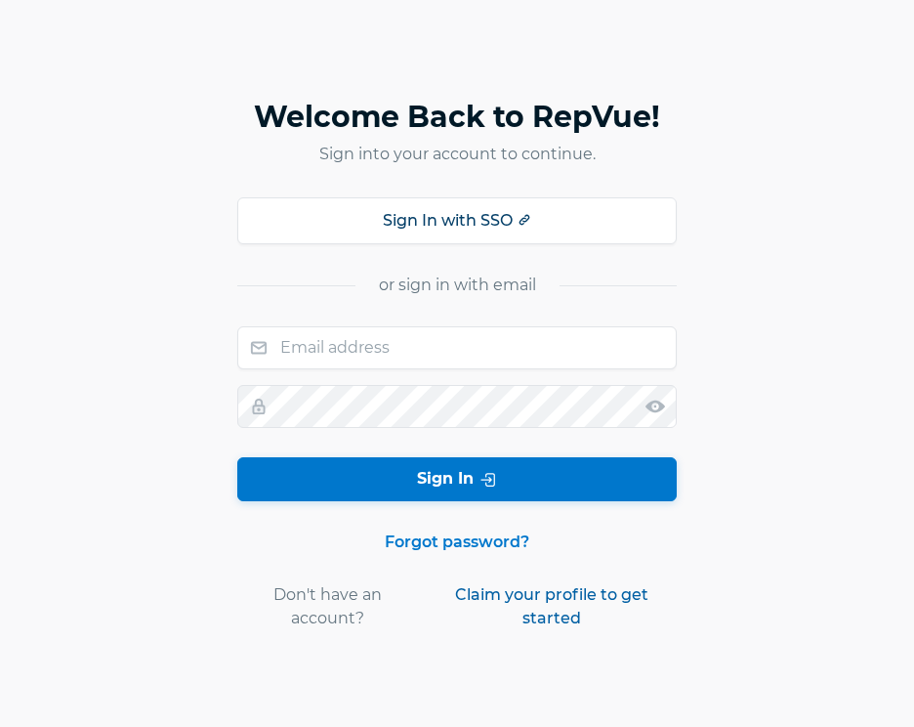
click at [506, 592] on link "Claim your profile to get started" at bounding box center [552, 606] width 250 height 47
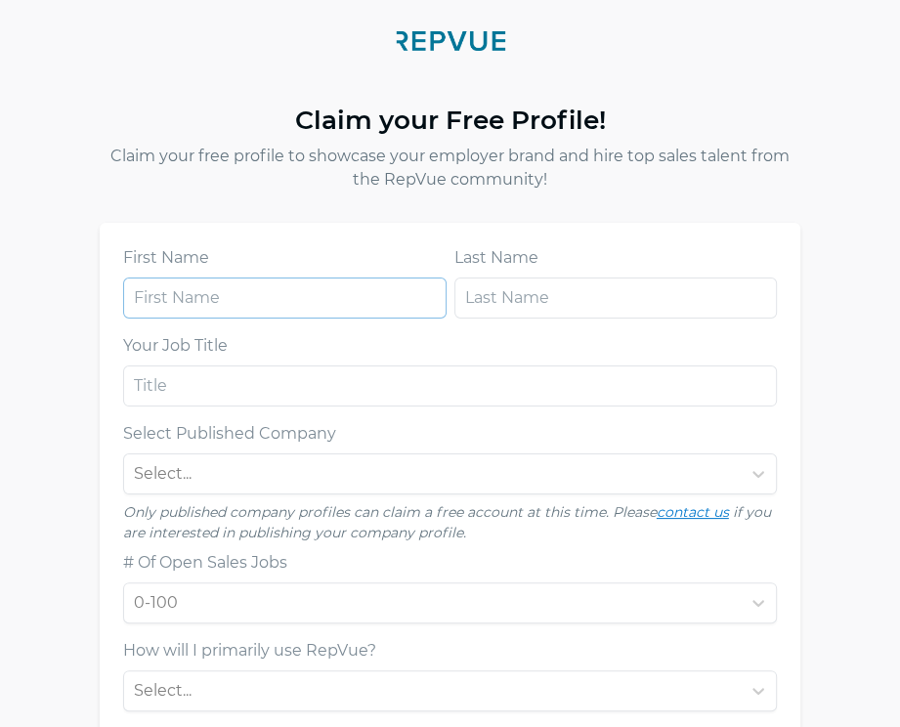
click at [283, 297] on input "text" at bounding box center [284, 297] width 323 height 41
type input "ARMAAN"
type input "[PERSON_NAME]"
type input "[EMAIL_ADDRESS][DOMAIN_NAME]"
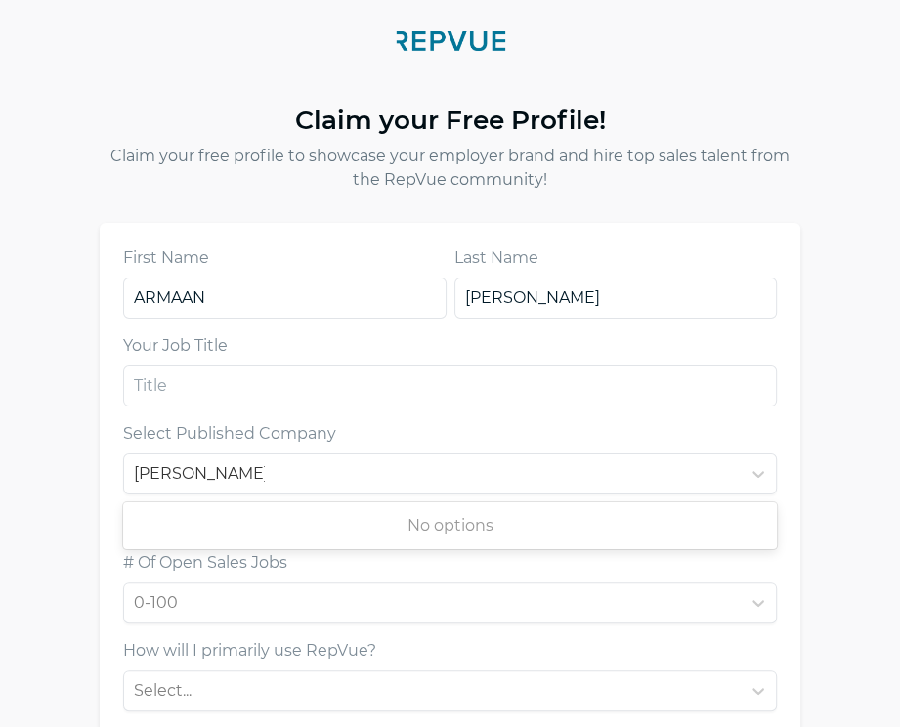
click at [250, 420] on form "First Name [PERSON_NAME] Last Name [PERSON_NAME] Your Job Title Select Publishe…" at bounding box center [450, 615] width 655 height 738
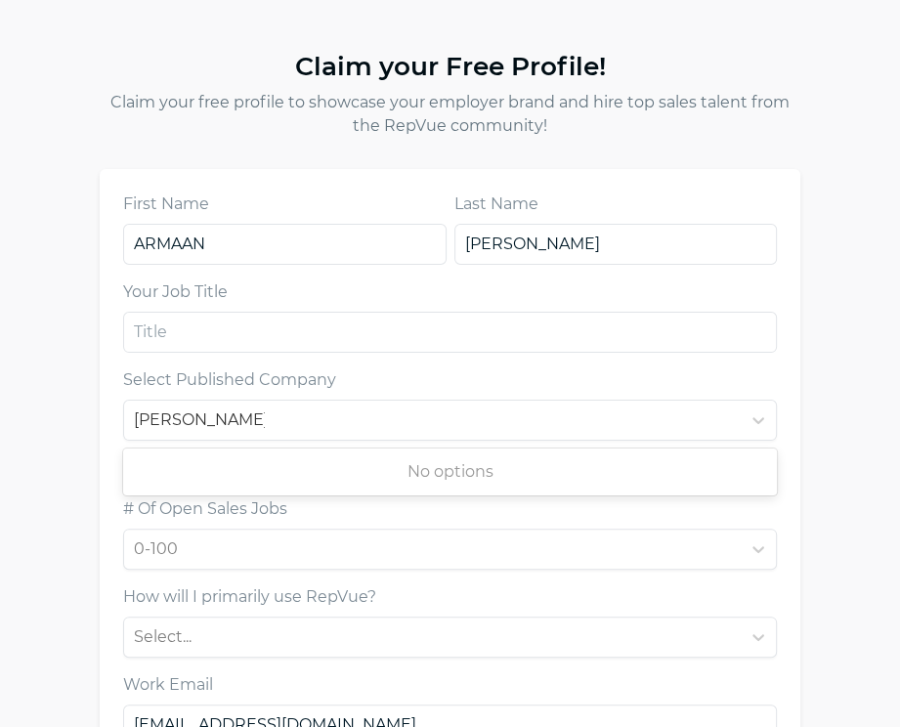
scroll to position [55, 0]
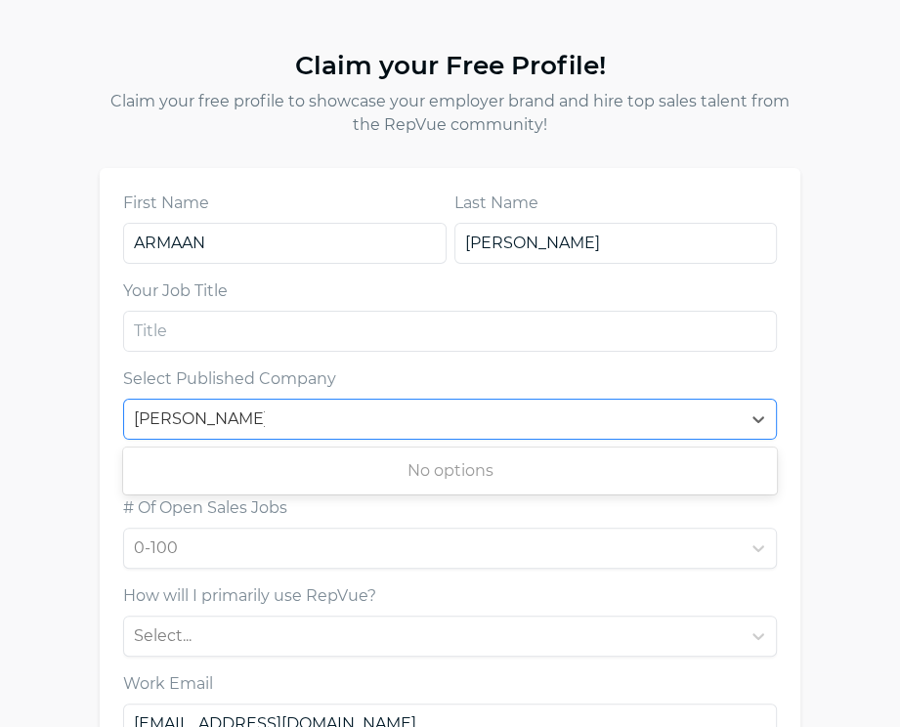
click at [287, 410] on div "[PERSON_NAME]" at bounding box center [433, 418] width 598 height 27
click at [287, 410] on div at bounding box center [433, 418] width 598 height 27
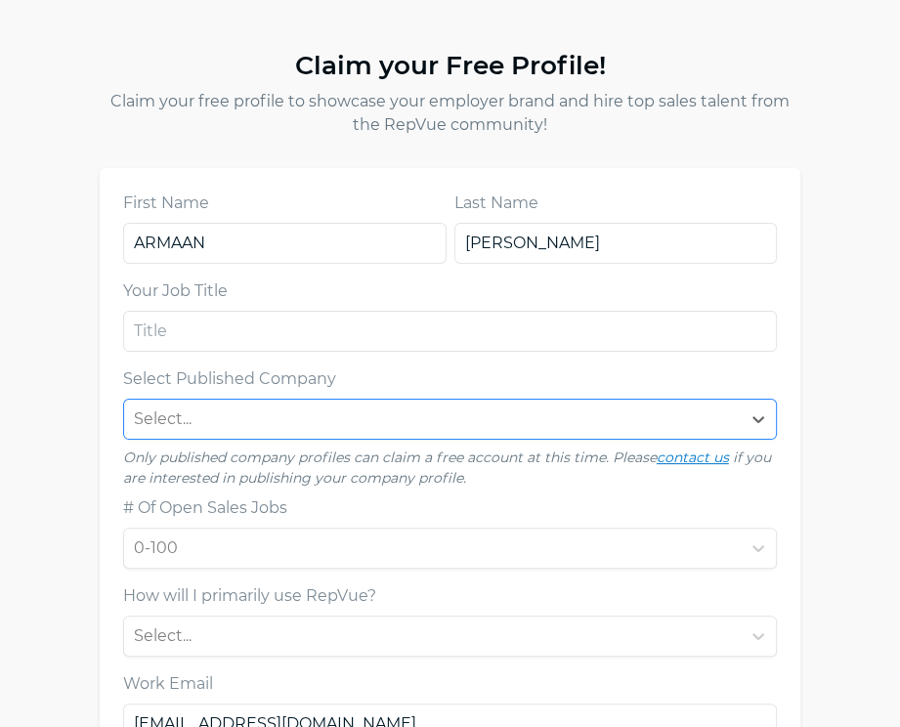
click at [287, 410] on div at bounding box center [433, 418] width 598 height 27
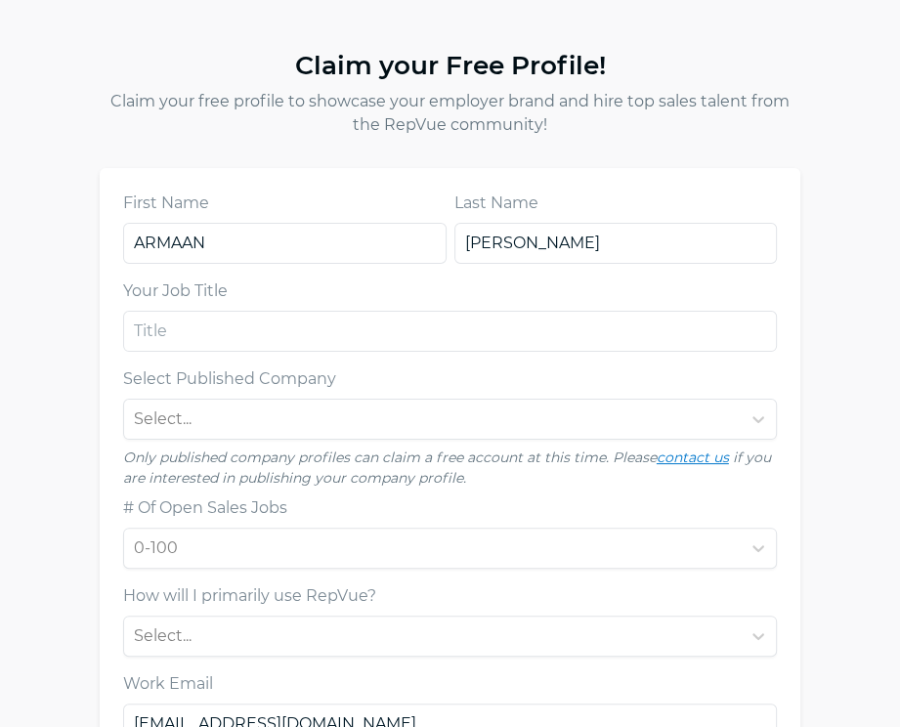
click at [209, 382] on label "Select Published Company" at bounding box center [229, 378] width 213 height 23
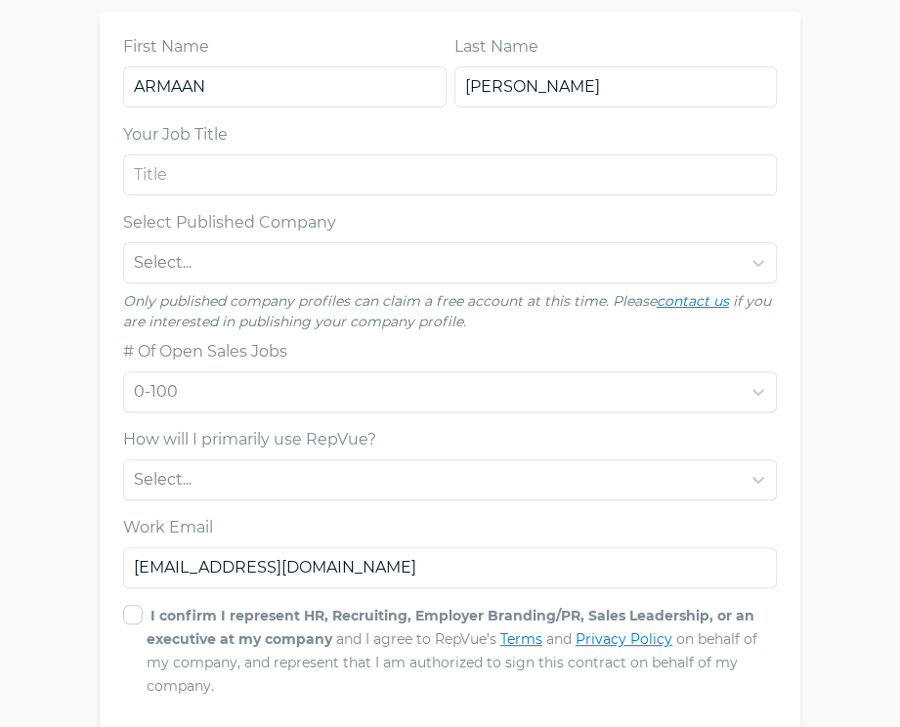
scroll to position [302, 0]
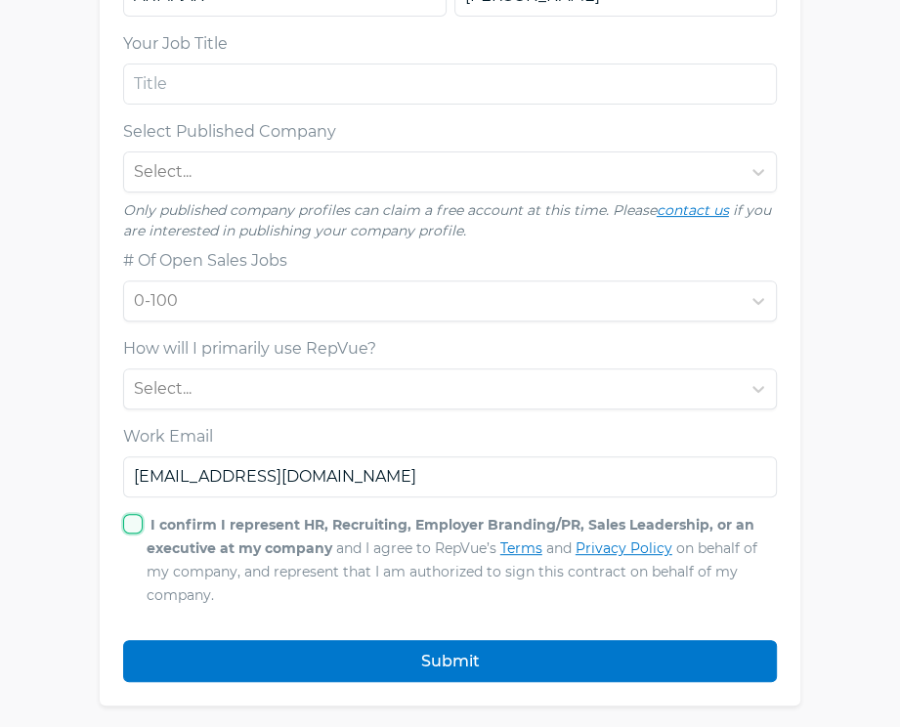
click at [133, 526] on input "I confirm I represent HR, Recruiting, Employer Branding/PR, Sales Leadership, o…" at bounding box center [133, 524] width 20 height 20
checkbox input "true"
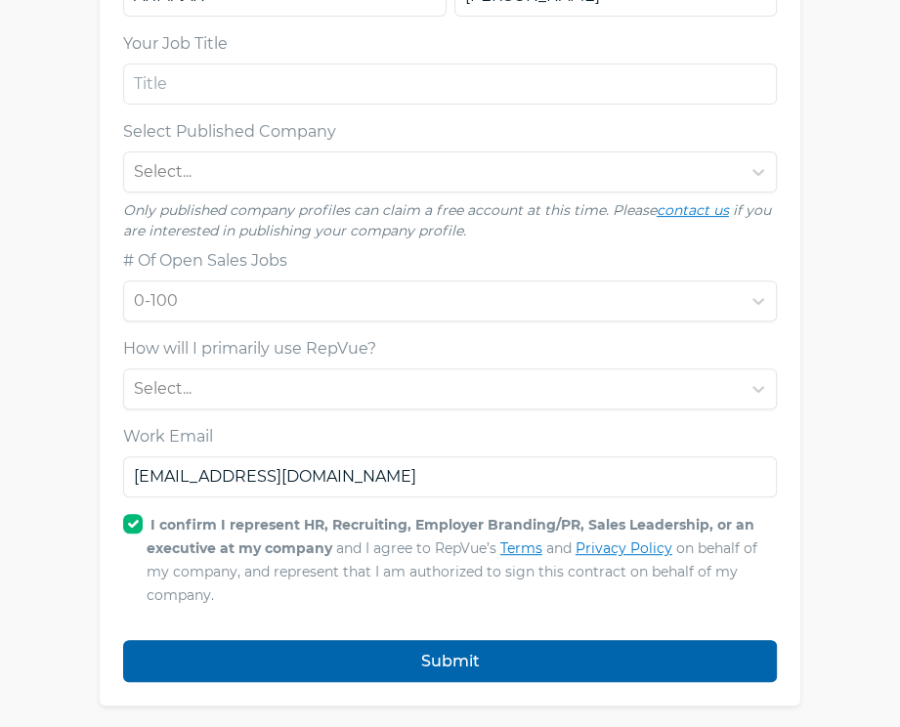
click at [191, 648] on button "Submit" at bounding box center [450, 661] width 655 height 42
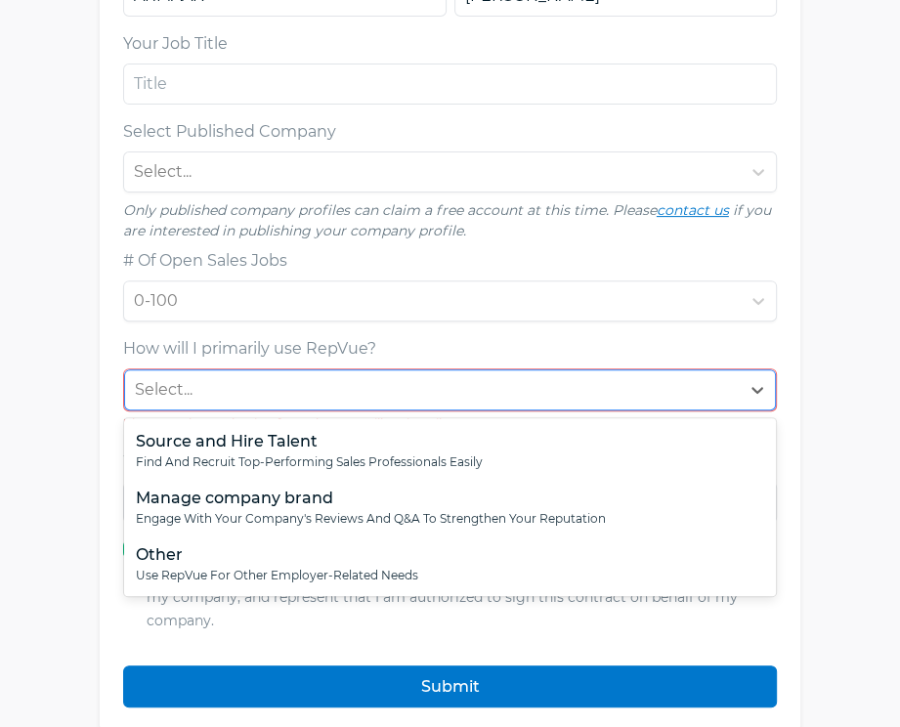
click at [234, 403] on div "Select..." at bounding box center [432, 389] width 615 height 35
